Goal: Communication & Community: Answer question/provide support

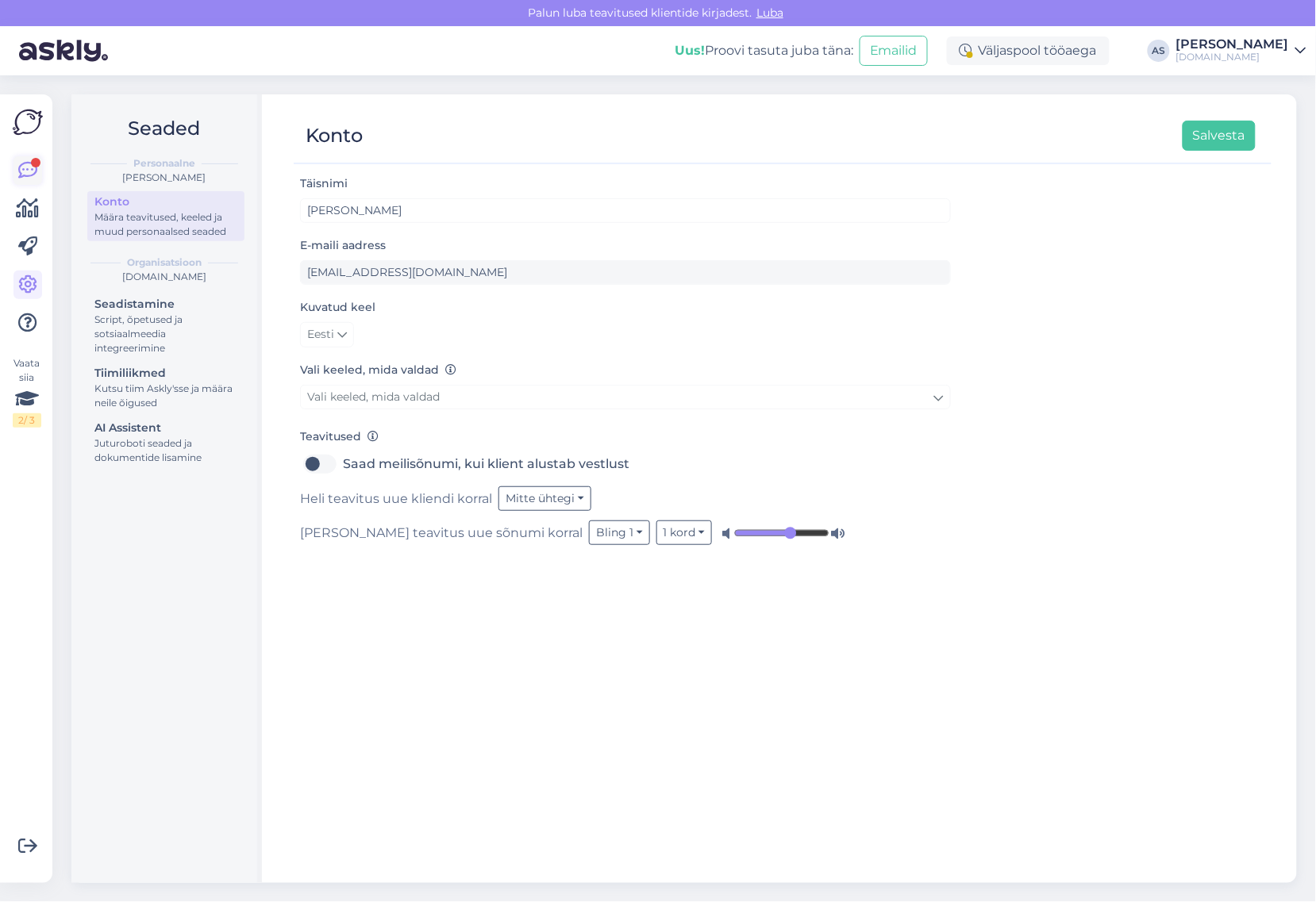
click at [22, 168] on icon at bounding box center [28, 171] width 19 height 19
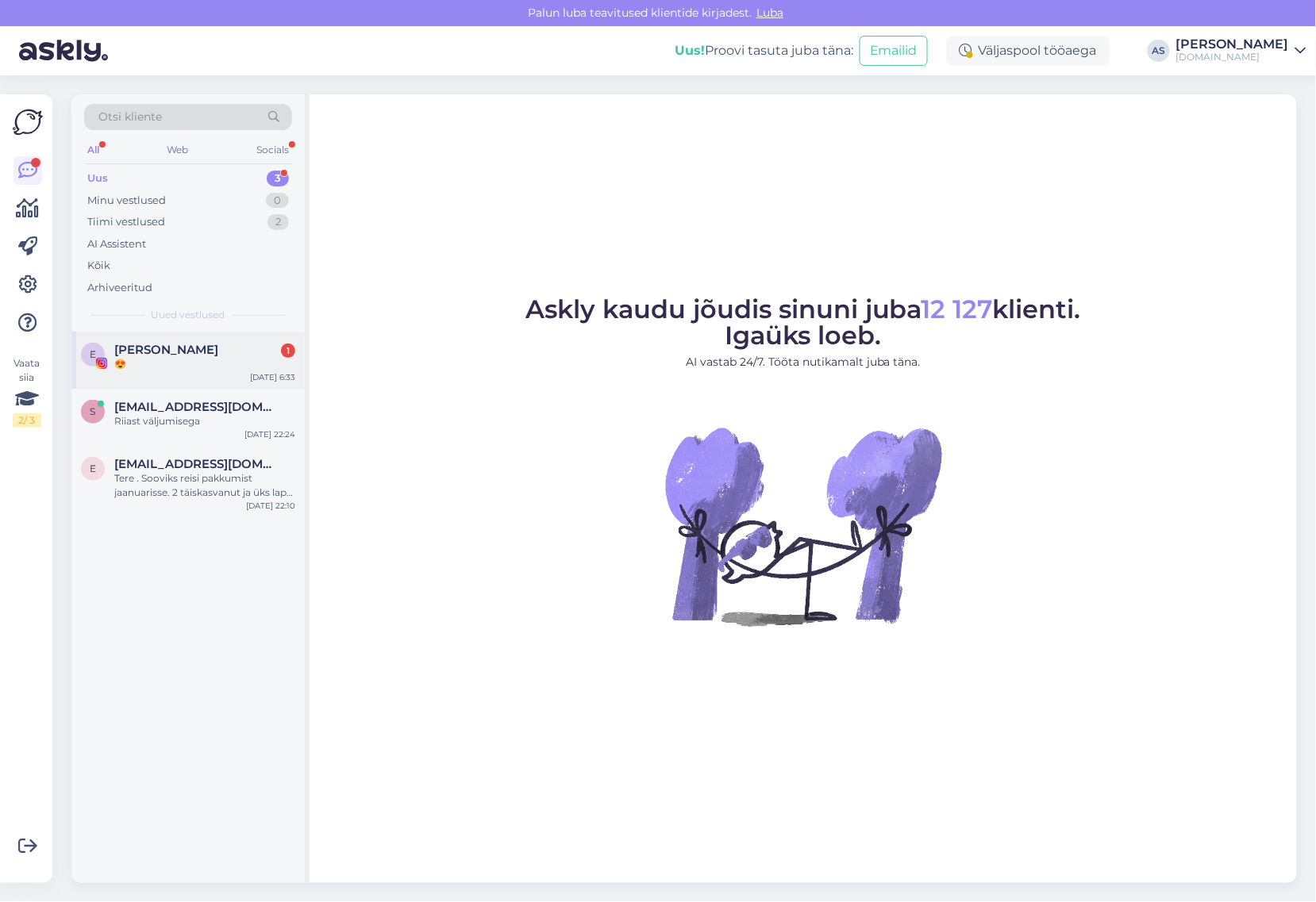
click at [156, 363] on div "😍" at bounding box center [204, 364] width 181 height 14
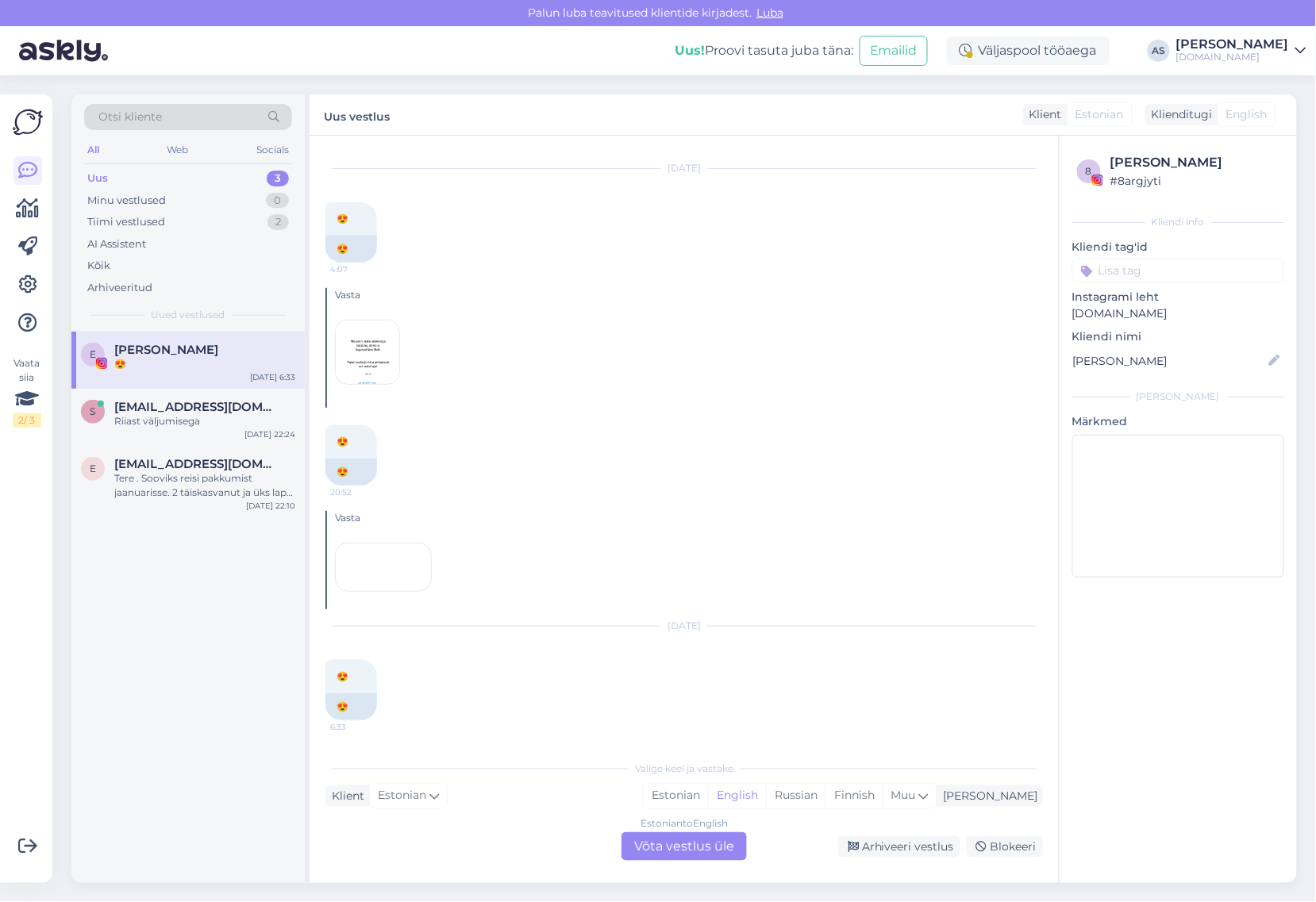
scroll to position [15941, 0]
click at [914, 842] on div "Arhiveeri vestlus" at bounding box center [899, 847] width 122 height 22
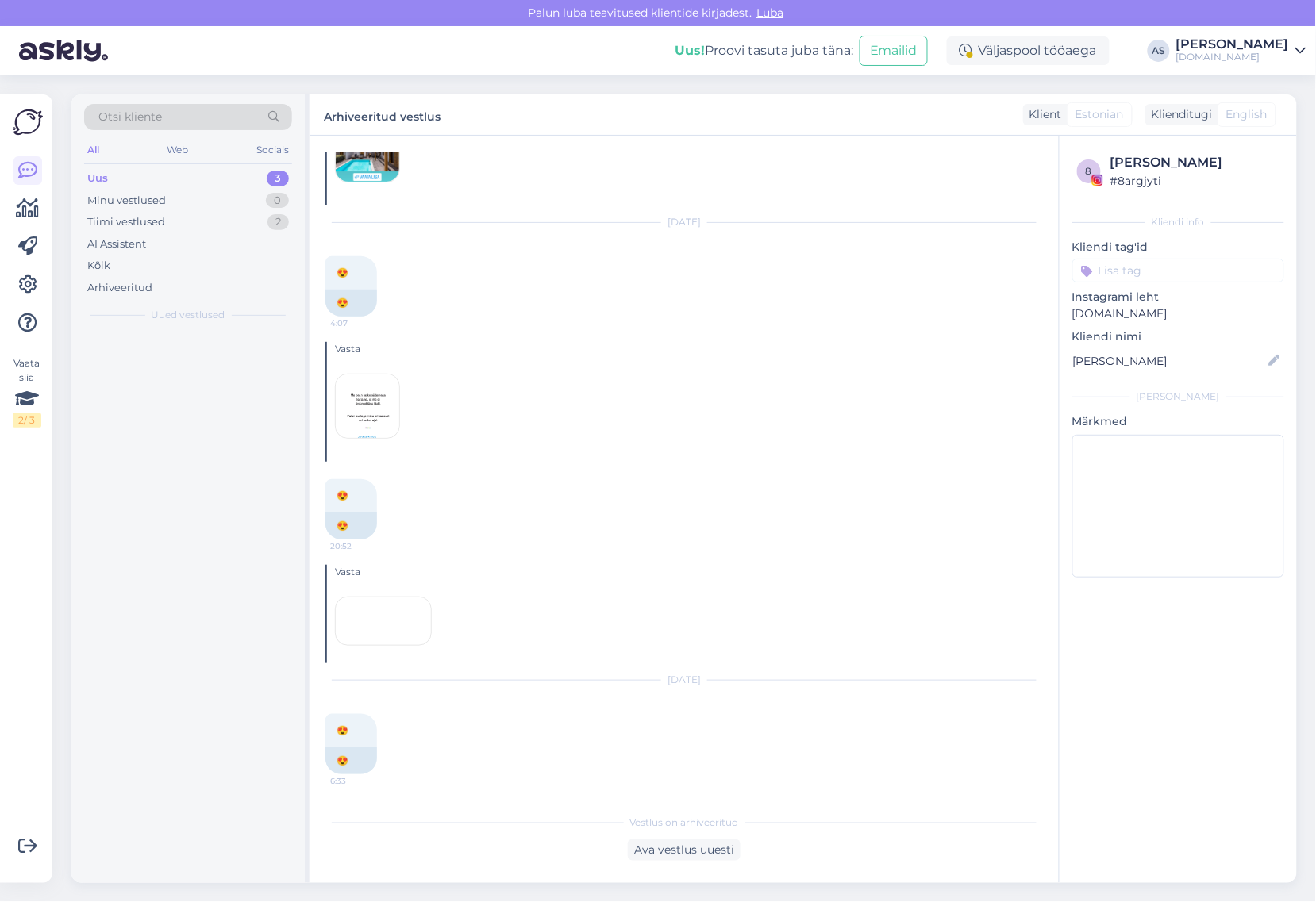
scroll to position [15887, 0]
click at [200, 426] on div "Tere . Sooviks reisi pakkumist jaanuarisse. 2 täiskasvanut ja üks laps 10 aaata…" at bounding box center [204, 429] width 181 height 29
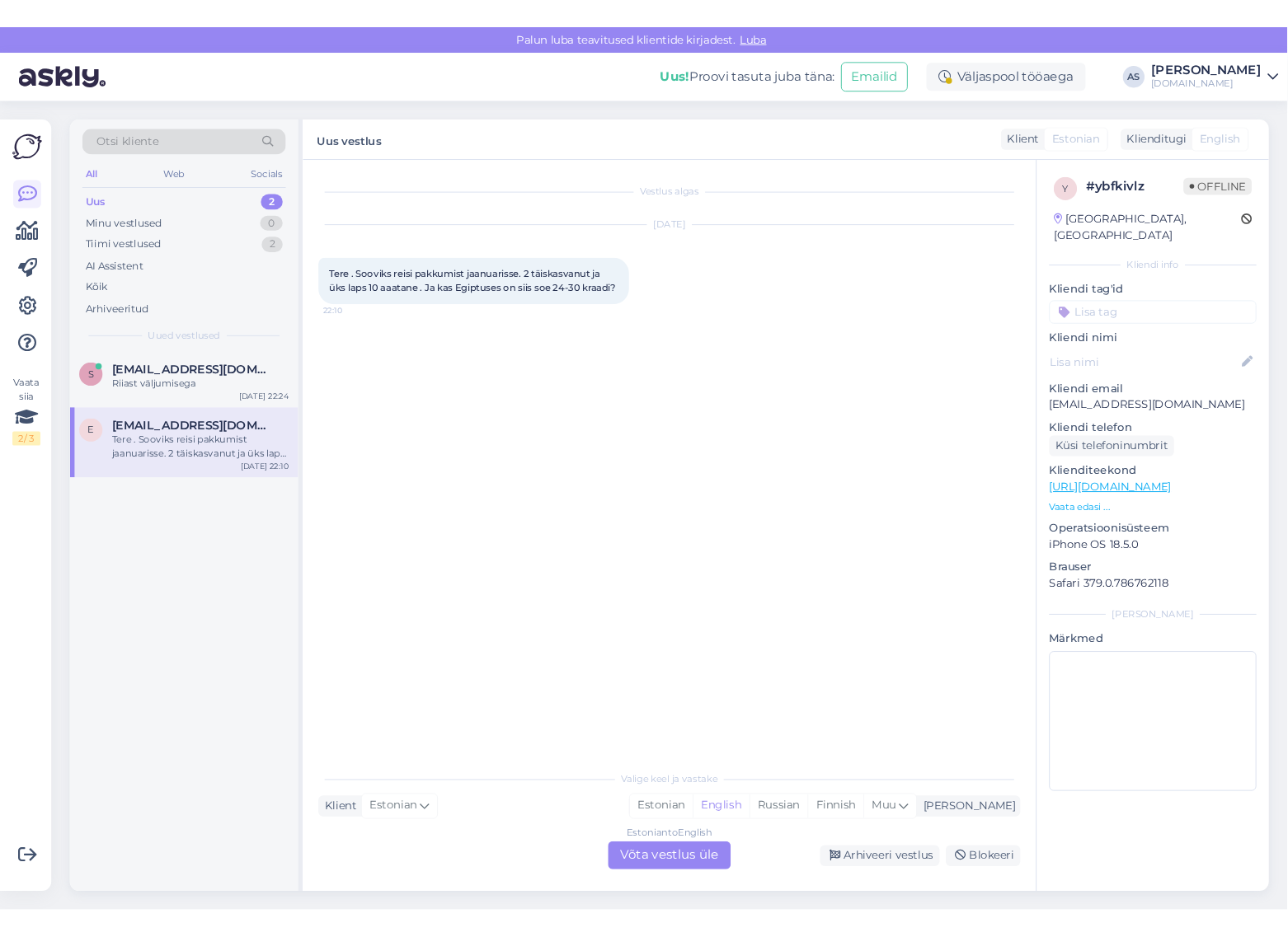
scroll to position [0, 0]
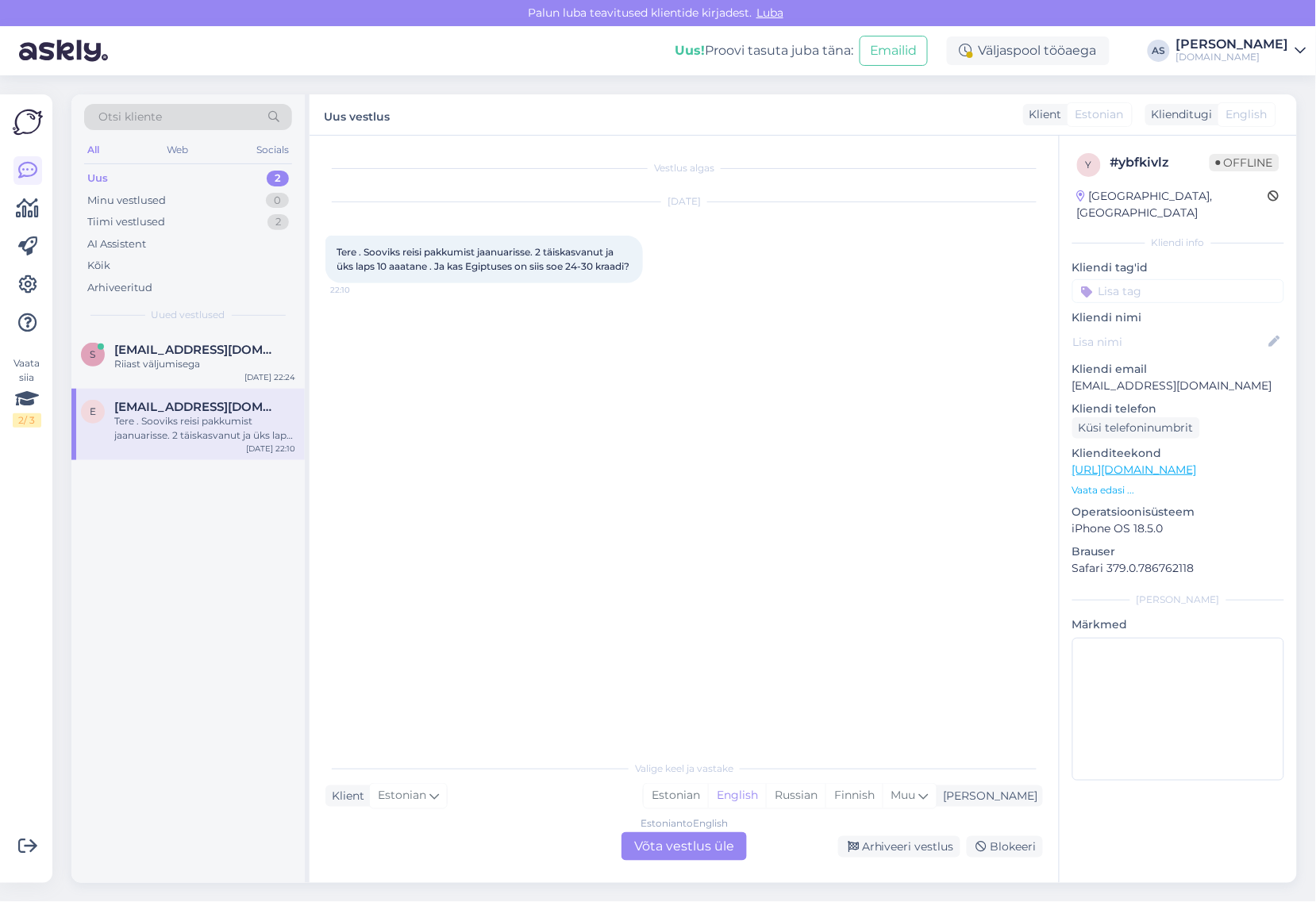
click at [1104, 484] on p "Vaata edasi ..." at bounding box center [1177, 491] width 211 height 14
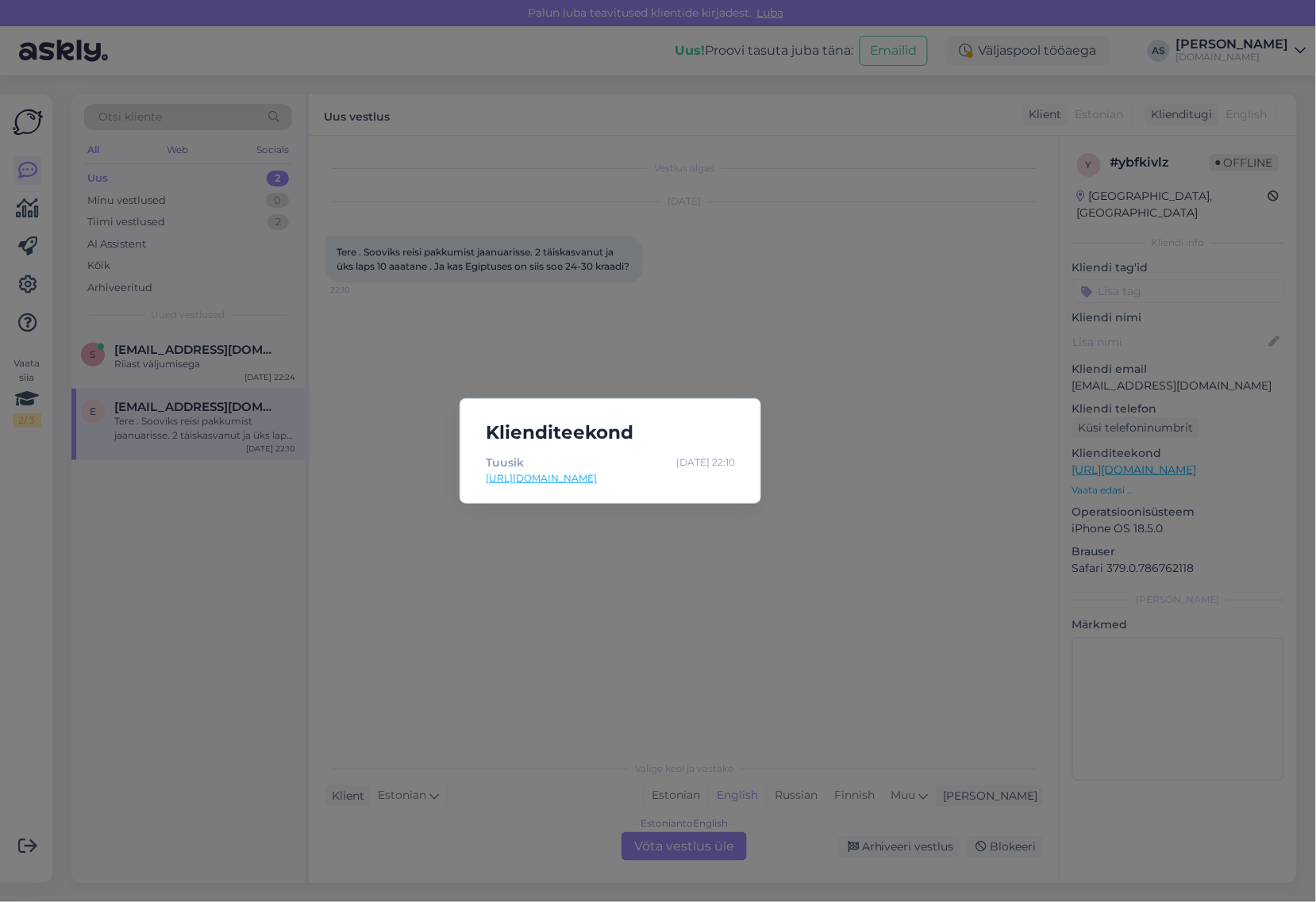
click at [901, 482] on div "Klienditeekond [PERSON_NAME] [DATE] 22:10 [URL][DOMAIN_NAME]" at bounding box center [658, 451] width 1316 height 902
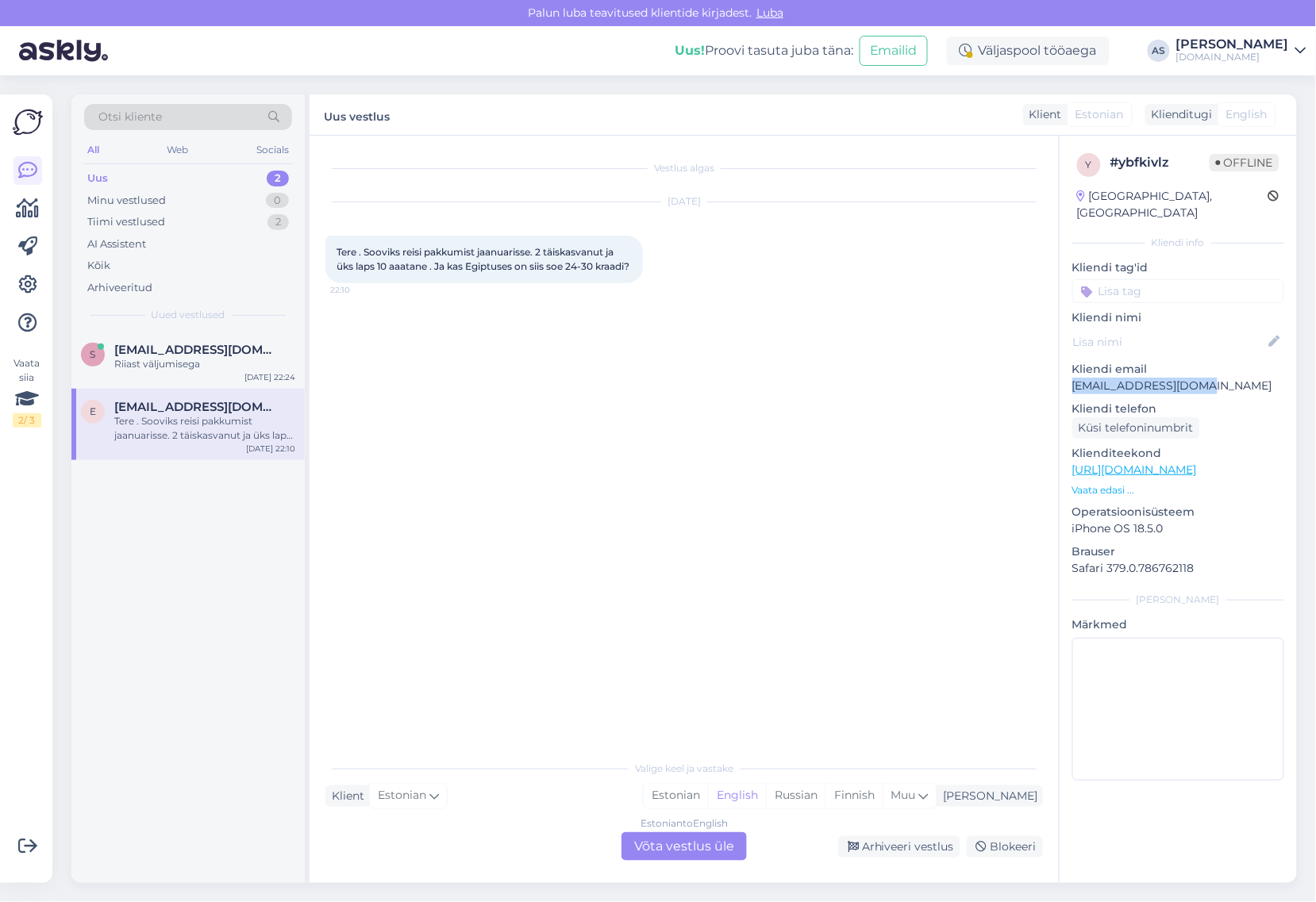
drag, startPoint x: 1124, startPoint y: 370, endPoint x: 1067, endPoint y: 370, distance: 57.0
click at [1067, 370] on div "y # ybfkivlz Offline [GEOGRAPHIC_DATA], [GEOGRAPHIC_DATA] Kliendi info Kliendi …" at bounding box center [1177, 470] width 237 height 669
copy p "[EMAIL_ADDRESS][DOMAIN_NAME]"
drag, startPoint x: 381, startPoint y: 283, endPoint x: 318, endPoint y: 255, distance: 68.9
click at [318, 255] on div "Vestlus algas [DATE] Tere . Sooviks reisi pakkumist jaanuarisse. 2 täiskasvanut…" at bounding box center [684, 509] width 749 height 748
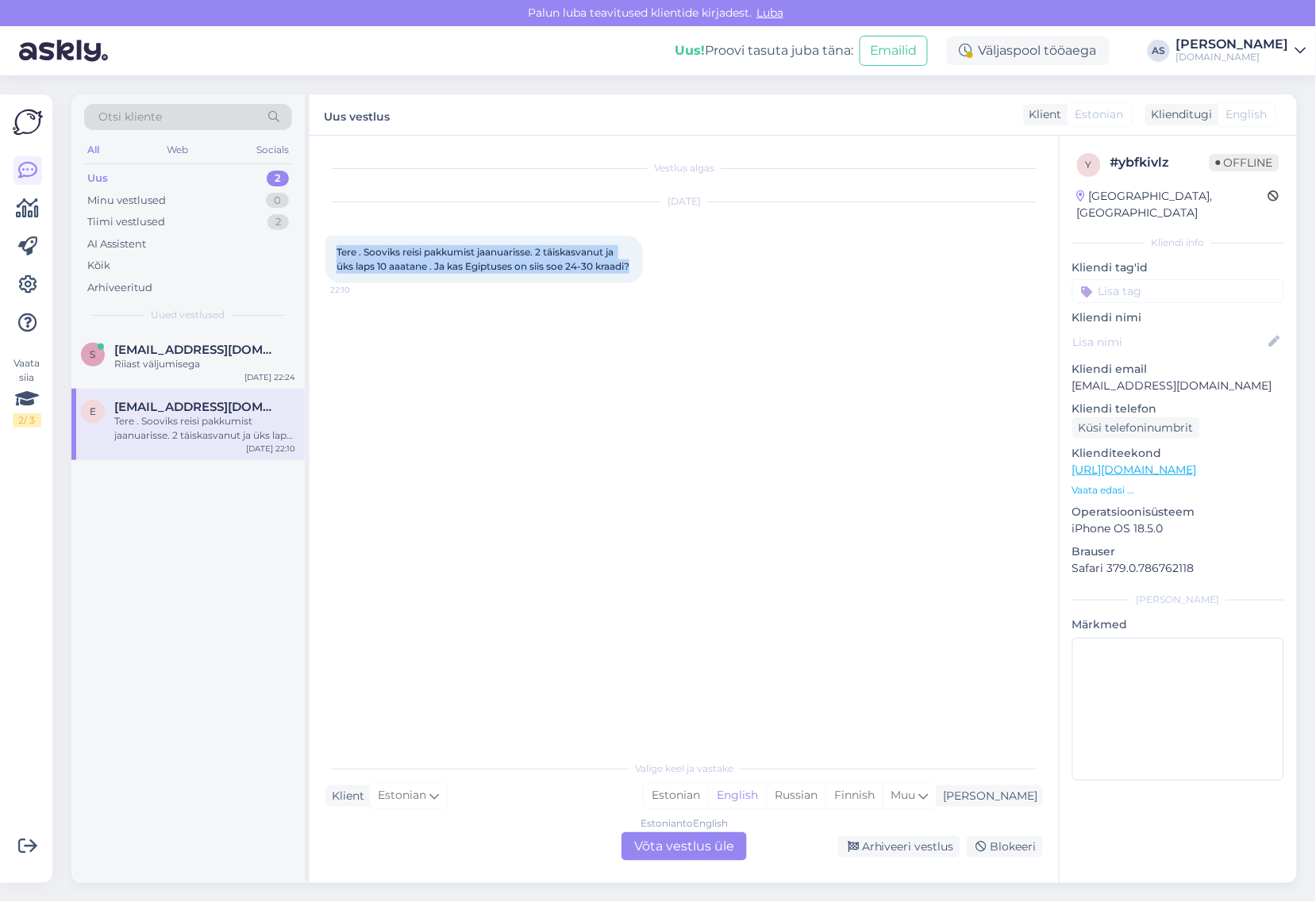
copy span "Tere . Sooviks reisi pakkumist jaanuarisse. 2 täiskasvanut ja üks laps 10 aaata…"
click at [1299, 200] on div "Otsi kliente All Web Socials Uus 2 Minu vestlused 0 Tiimi vestlused 2 AI Assist…" at bounding box center [689, 489] width 1254 height 827
click at [921, 841] on div "Arhiveeri vestlus" at bounding box center [899, 847] width 122 height 22
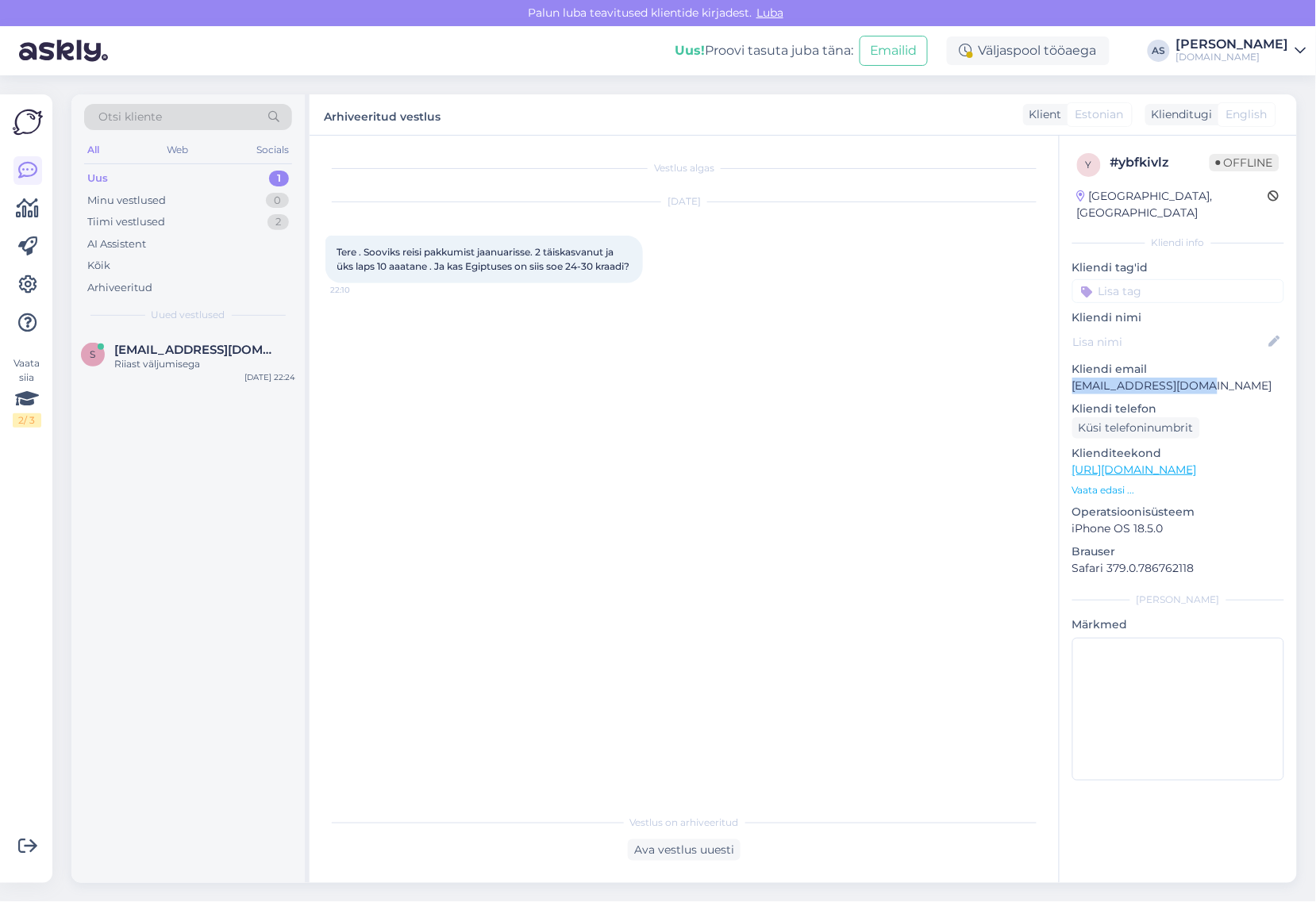
drag, startPoint x: 1157, startPoint y: 369, endPoint x: 1065, endPoint y: 370, distance: 92.0
click at [1065, 370] on div "y # ybfkivlz Offline [GEOGRAPHIC_DATA], [GEOGRAPHIC_DATA] Kliendi info Kliendi …" at bounding box center [1177, 470] width 237 height 669
copy p "[EMAIL_ADDRESS][DOMAIN_NAME]"
click at [179, 366] on div "Riiast väljumisega" at bounding box center [204, 364] width 181 height 14
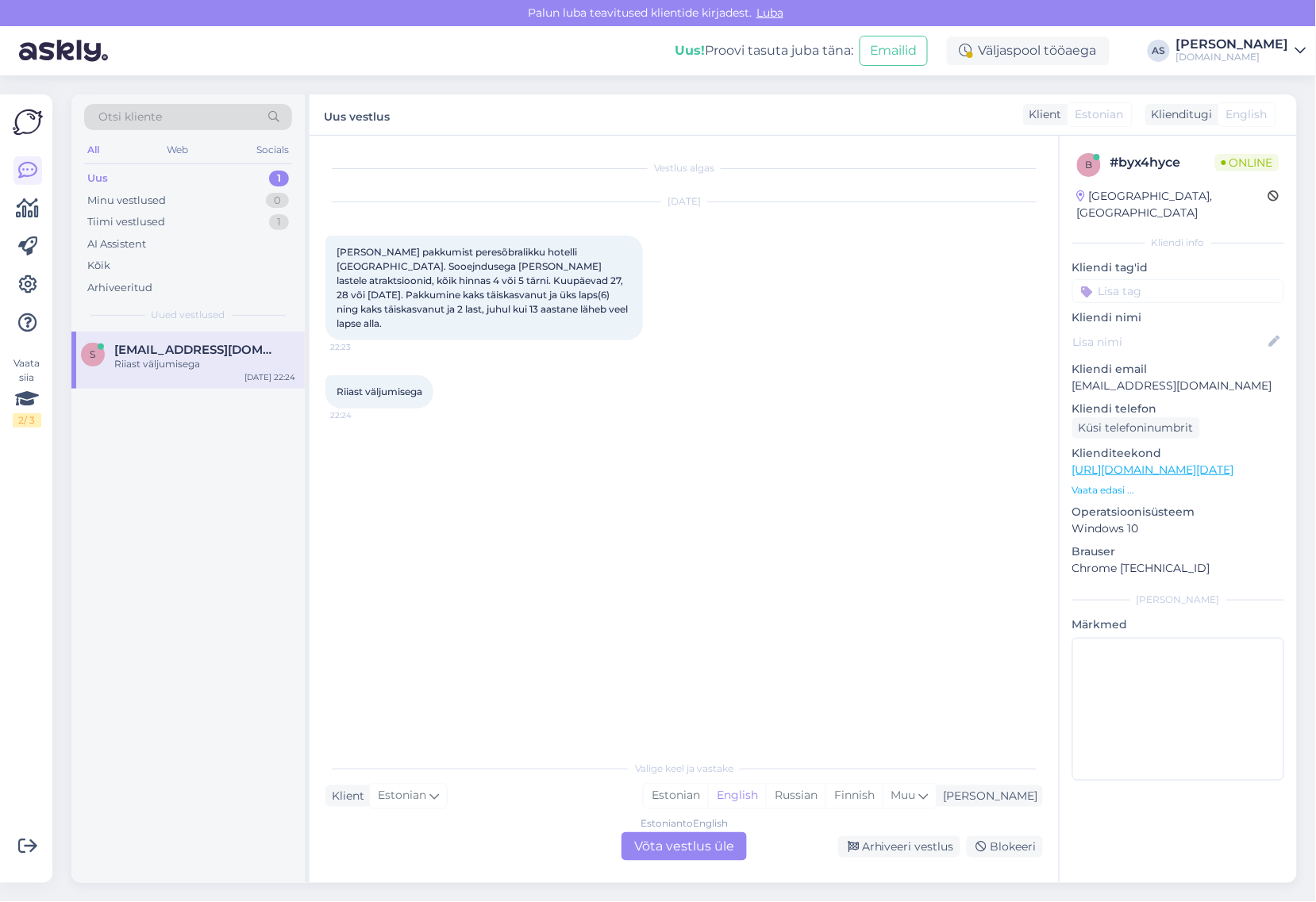
click at [703, 843] on div "Estonian to English Võta vestlus üle" at bounding box center [684, 847] width 125 height 29
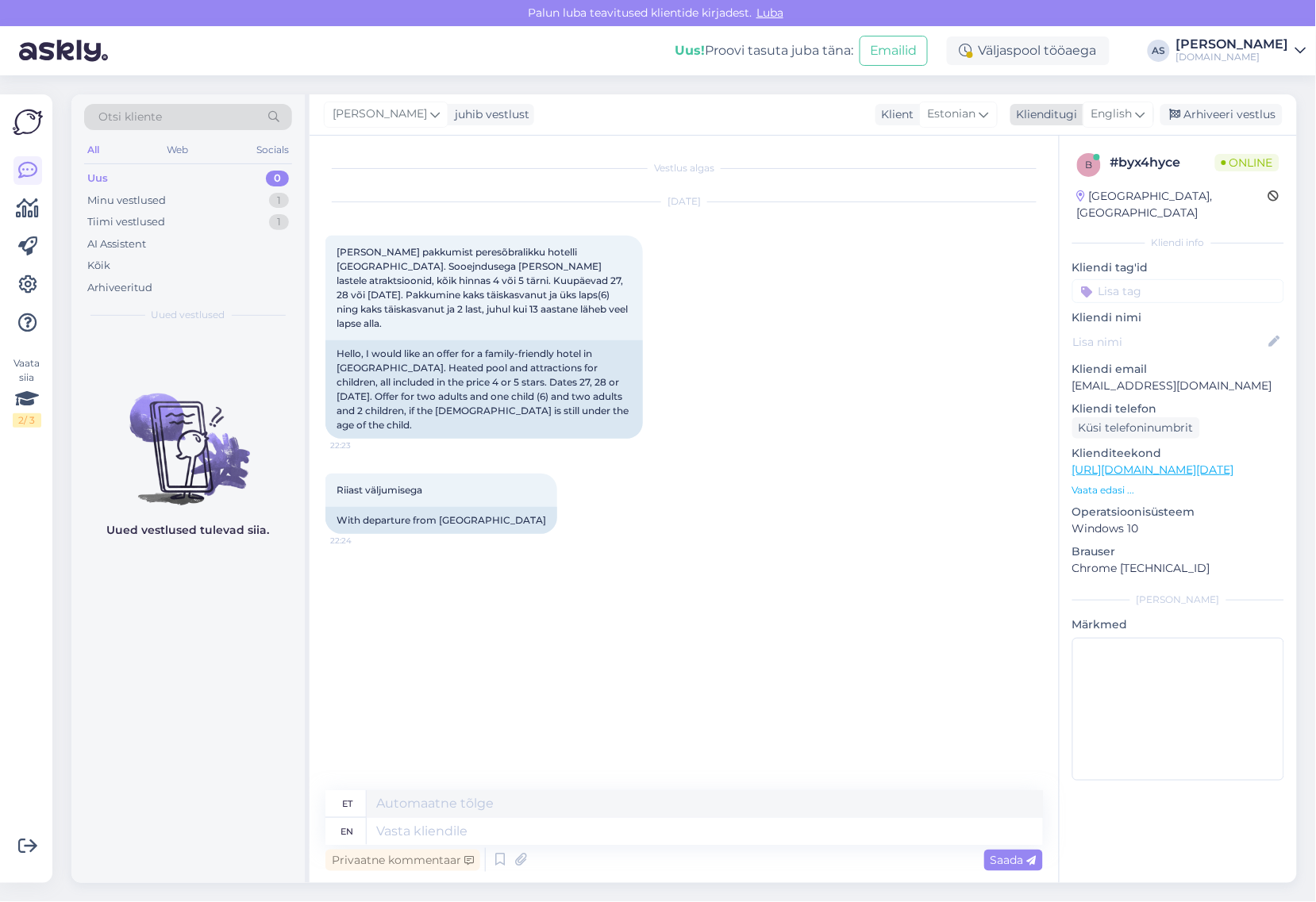
click at [1124, 123] on span "English" at bounding box center [1112, 114] width 41 height 18
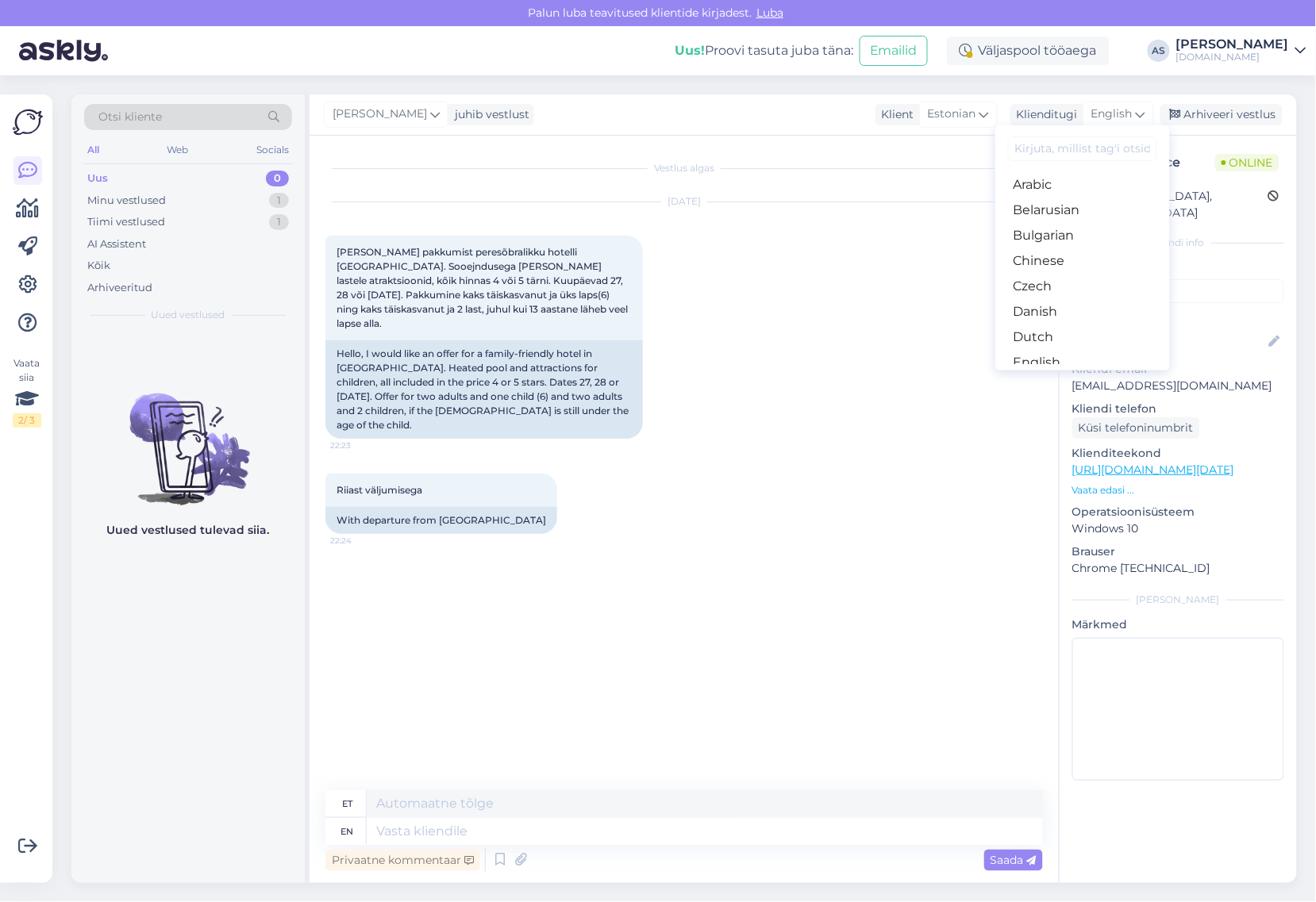
click at [1069, 151] on input at bounding box center [1082, 148] width 149 height 25
type input "es"
click at [1063, 204] on link "Estonian" at bounding box center [1082, 211] width 175 height 26
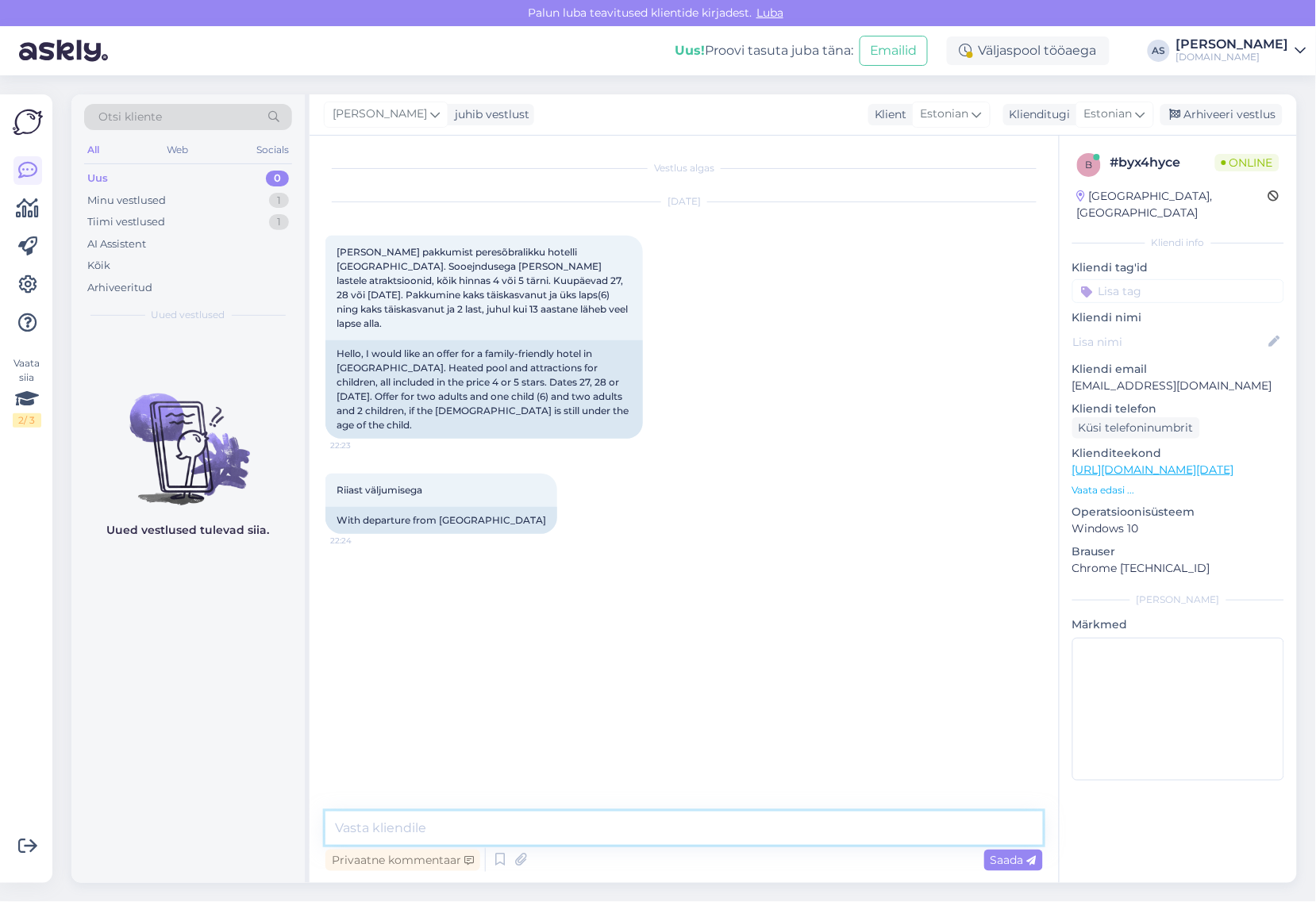
click at [578, 823] on textarea at bounding box center [684, 829] width 717 height 34
type textarea "Tere, Siret! Täname reisipäringu eest! :)"
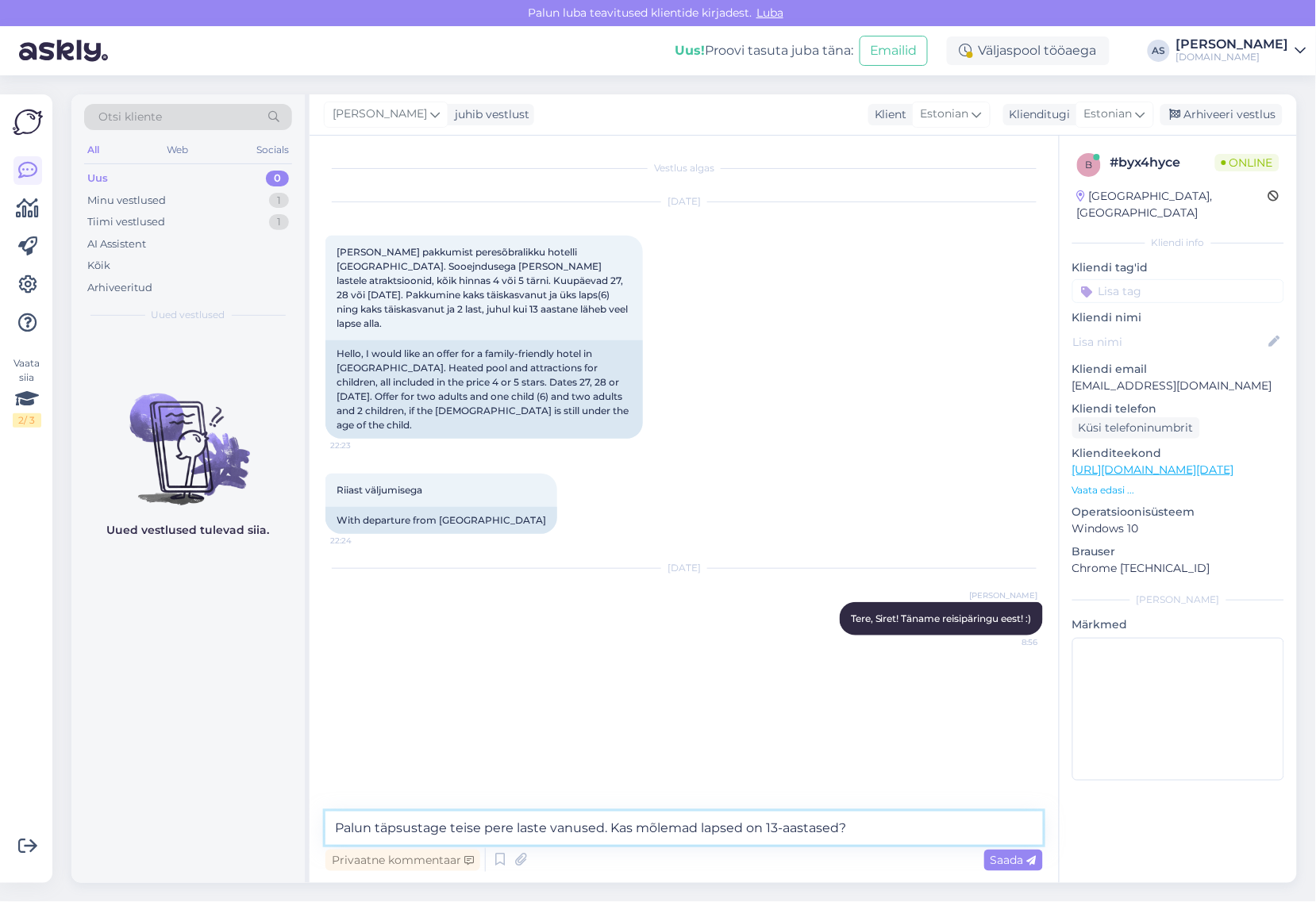
type textarea "Palun täpsustage teise pere laste vanused. Kas mõlemad lapsed on 13-aastased?"
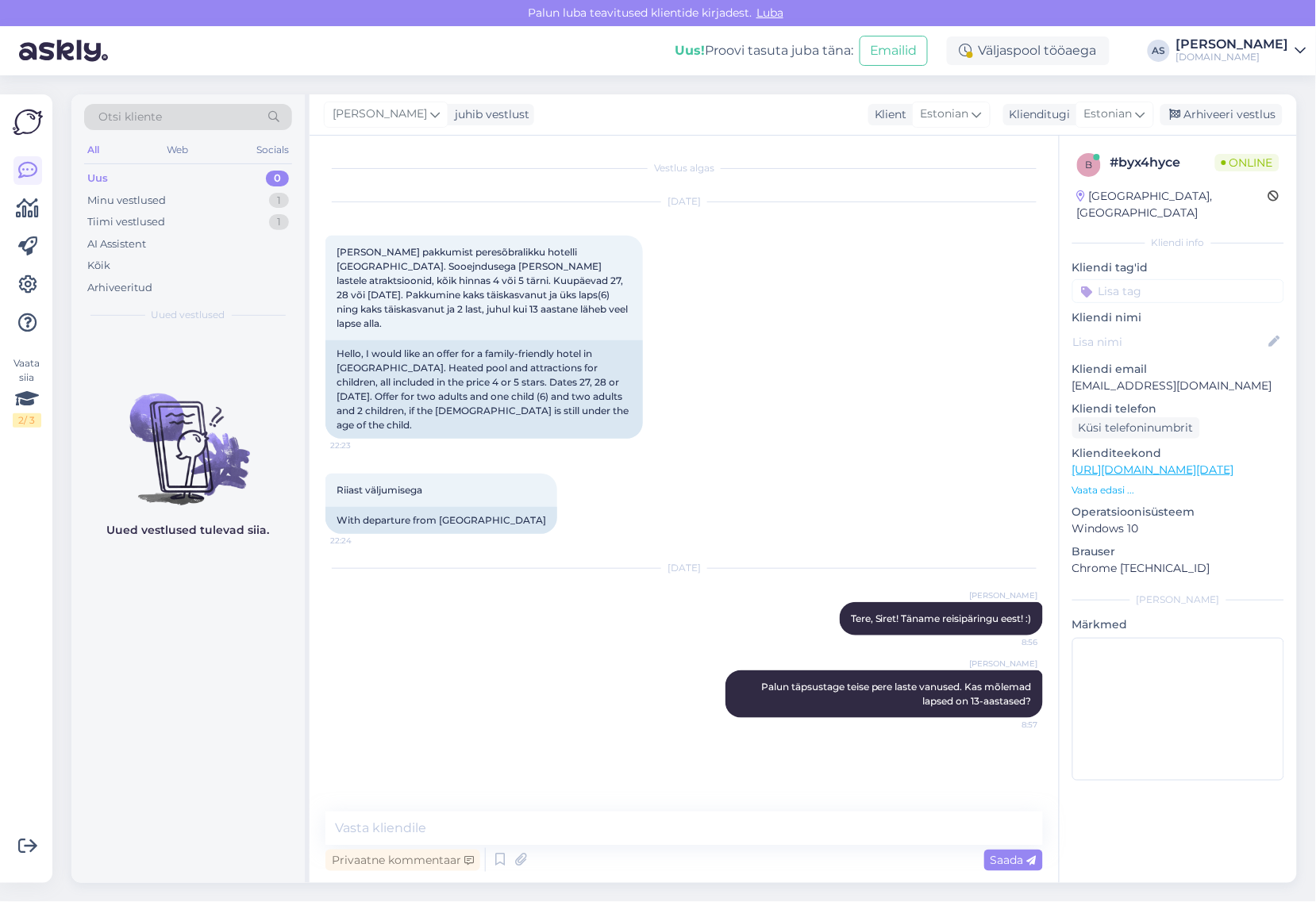
click at [1124, 484] on p "Vaata edasi ..." at bounding box center [1177, 491] width 211 height 14
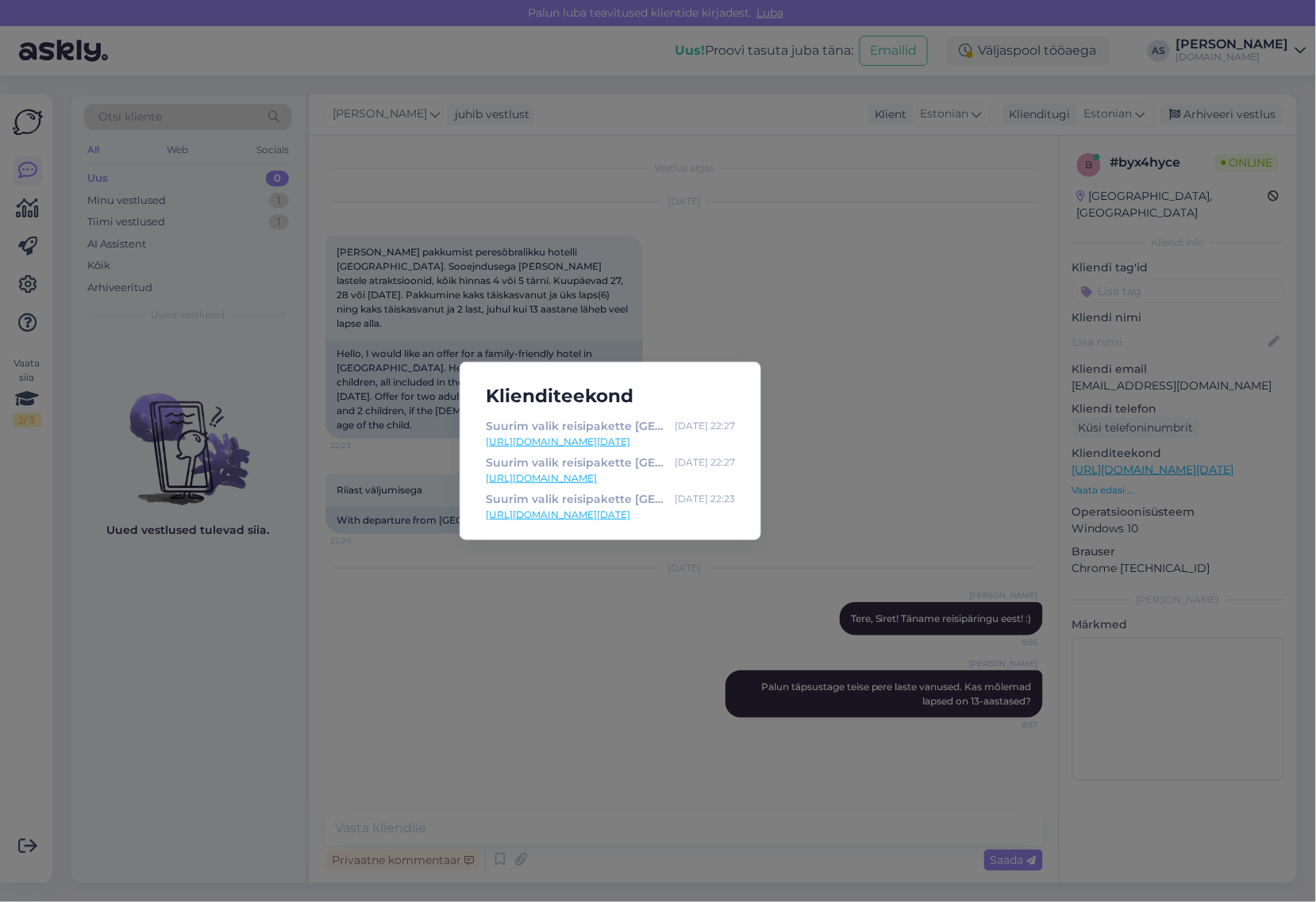
click at [994, 437] on div "Klienditeekond Suurim valik reisipakette [GEOGRAPHIC_DATA] | Tuusik [DATE] 22:2…" at bounding box center [658, 451] width 1316 height 902
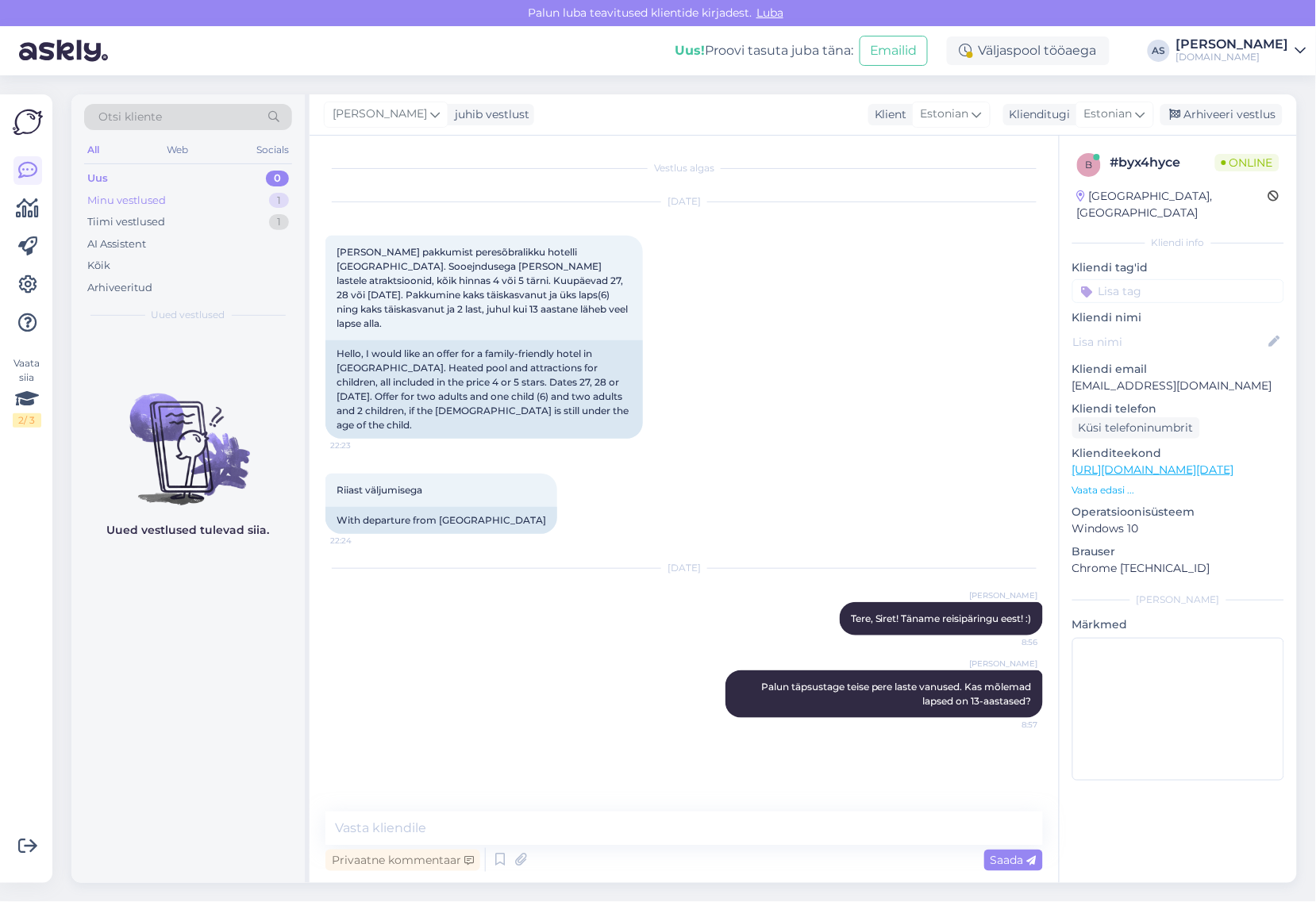
click at [169, 208] on div "Minu vestlused 1" at bounding box center [188, 201] width 208 height 22
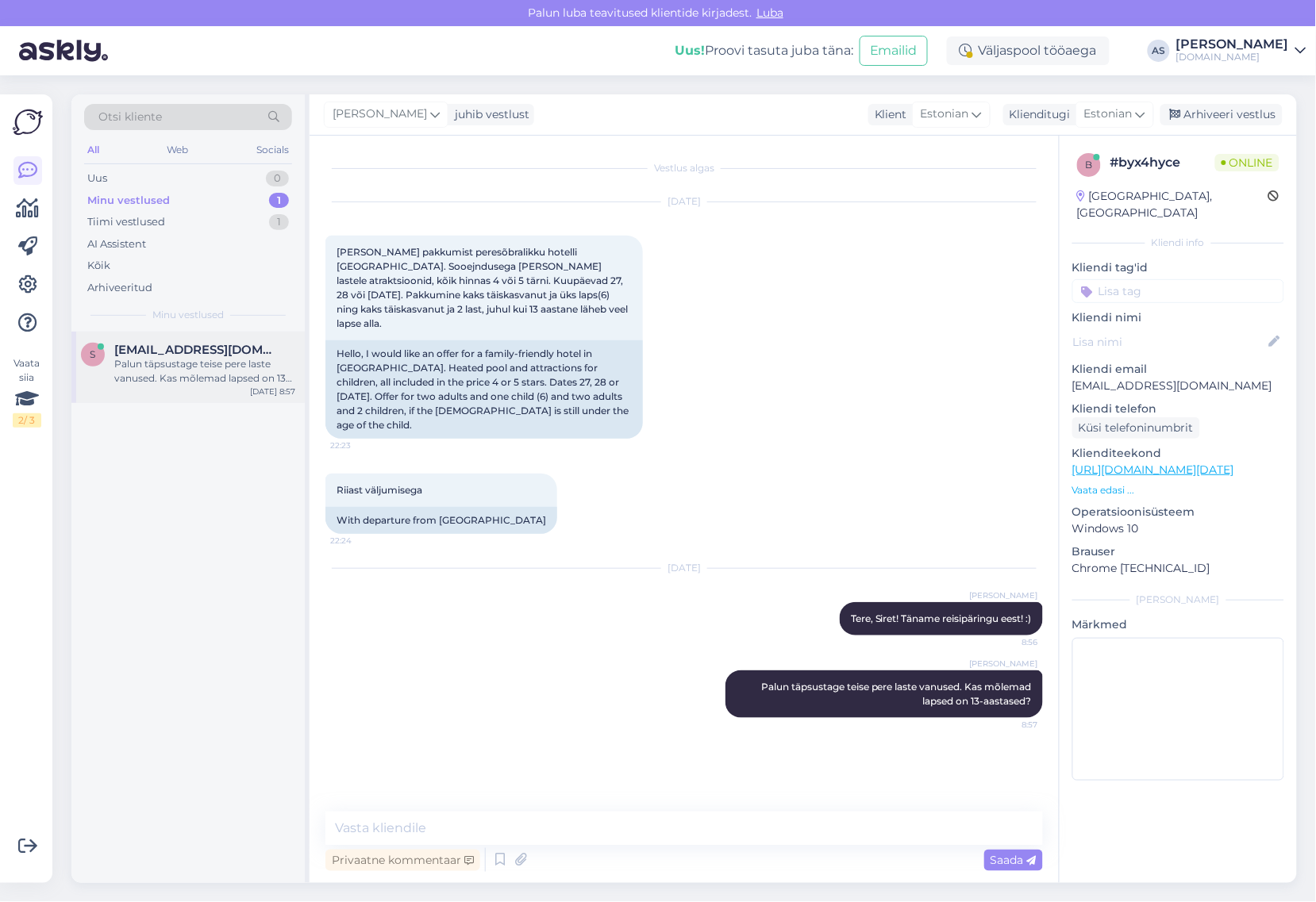
click at [211, 381] on div "Palun täpsustage teise pere laste vanused. Kas mõlemad lapsed on 13-aastased?" at bounding box center [204, 371] width 181 height 29
click at [1089, 484] on p "Vaata edasi ..." at bounding box center [1177, 491] width 211 height 14
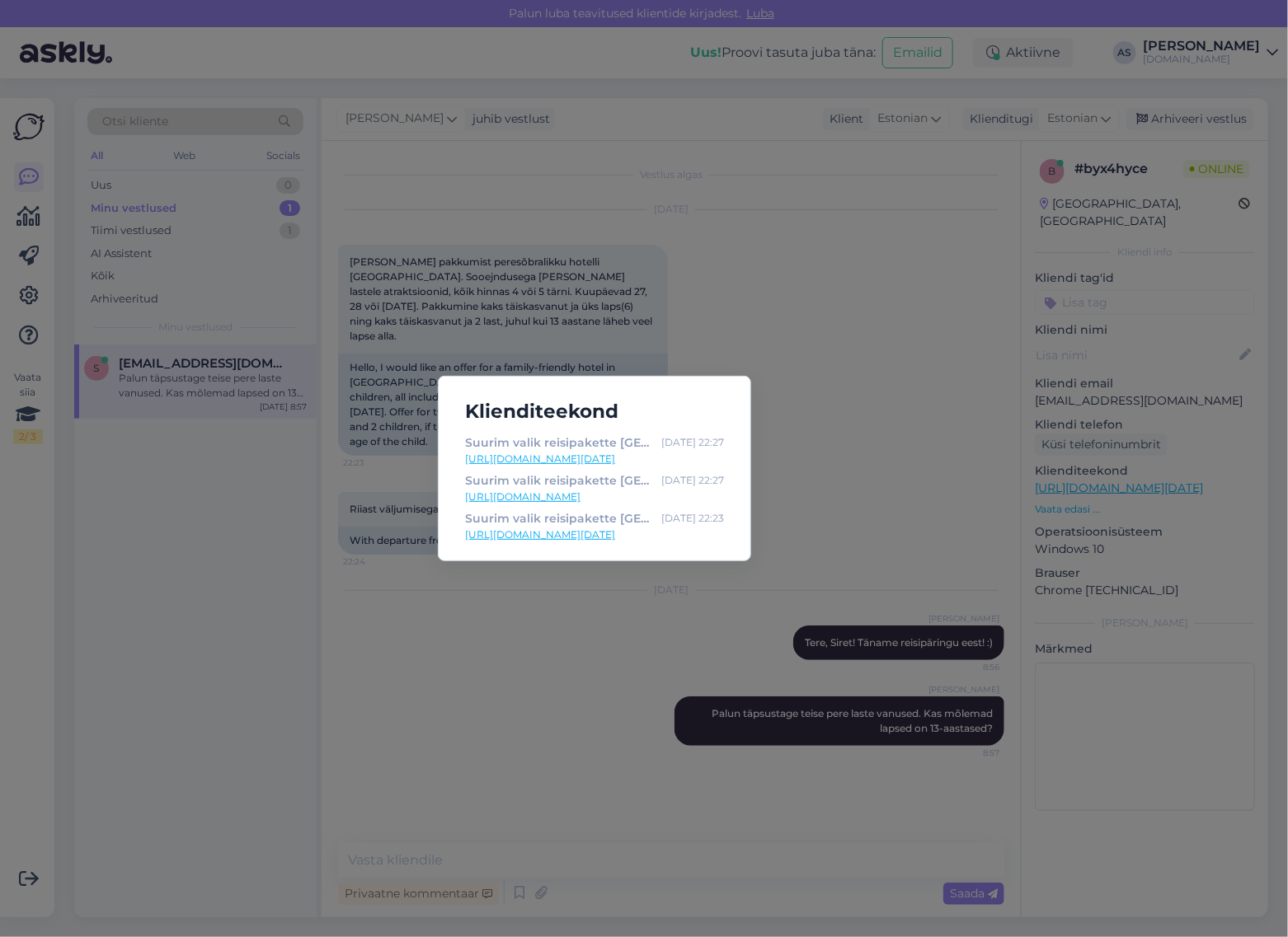
click at [904, 379] on div "Klienditeekond Suurim valik reisipakette [GEOGRAPHIC_DATA] | Tuusik [DATE] 22:2…" at bounding box center [644, 468] width 1288 height 937
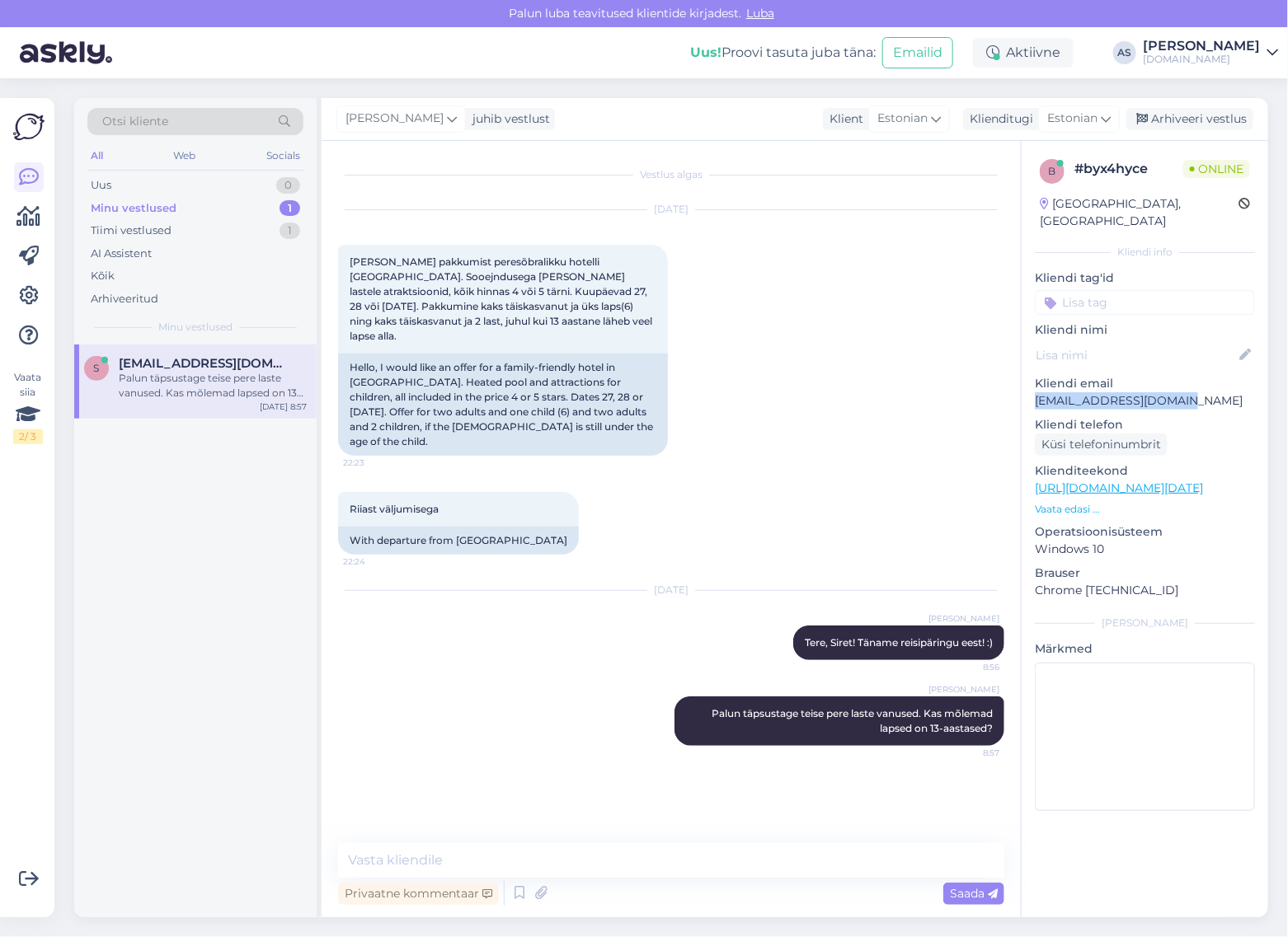
drag, startPoint x: 1209, startPoint y: 386, endPoint x: 1024, endPoint y: 396, distance: 185.3
click at [1024, 396] on div "b # byx4hyce Online [GEOGRAPHIC_DATA], [GEOGRAPHIC_DATA] Kliendi info Kliendi t…" at bounding box center [1145, 488] width 246 height 695
copy p "[EMAIL_ADDRESS][DOMAIN_NAME]"
